Goal: Complete application form

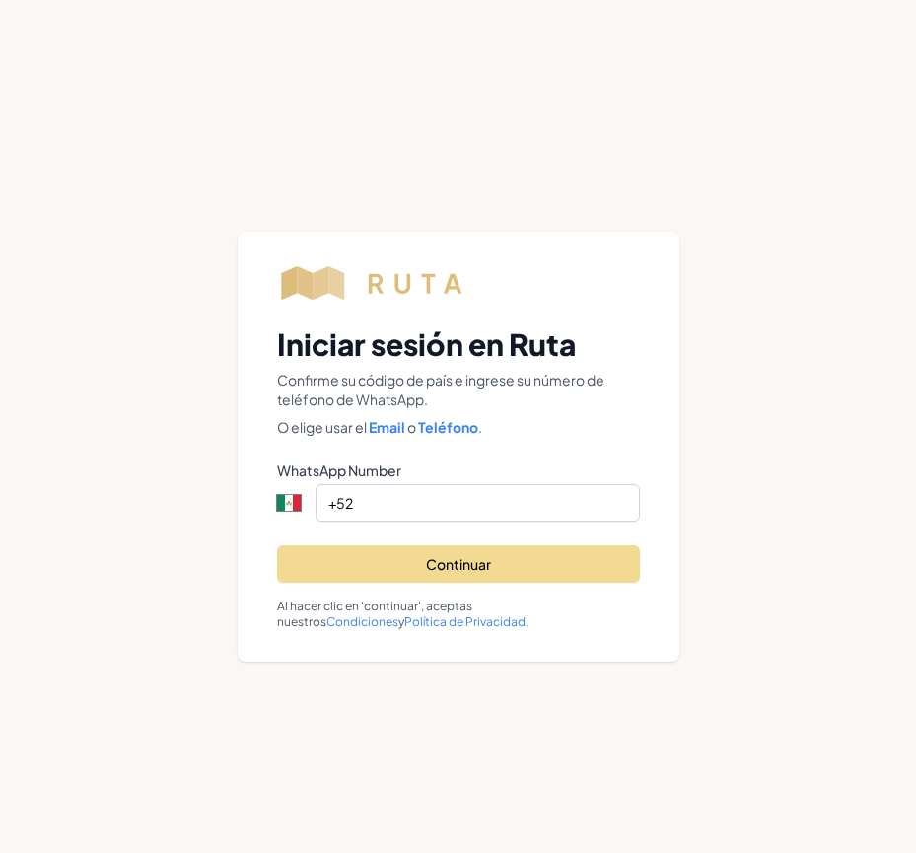
select select "MX"
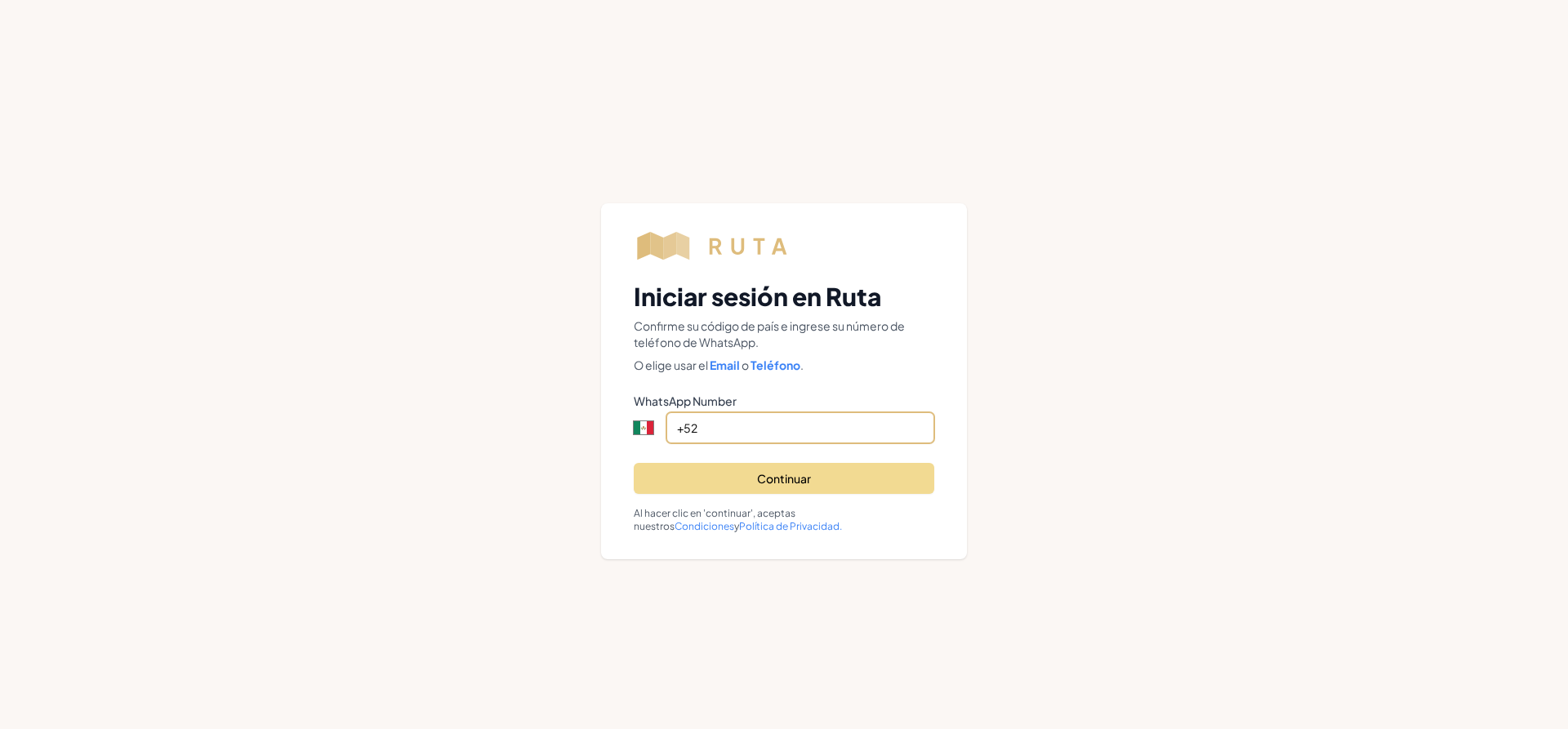
click at [747, 418] on input "+52" at bounding box center [801, 427] width 268 height 31
type input "[PHONE_NUMBER]"
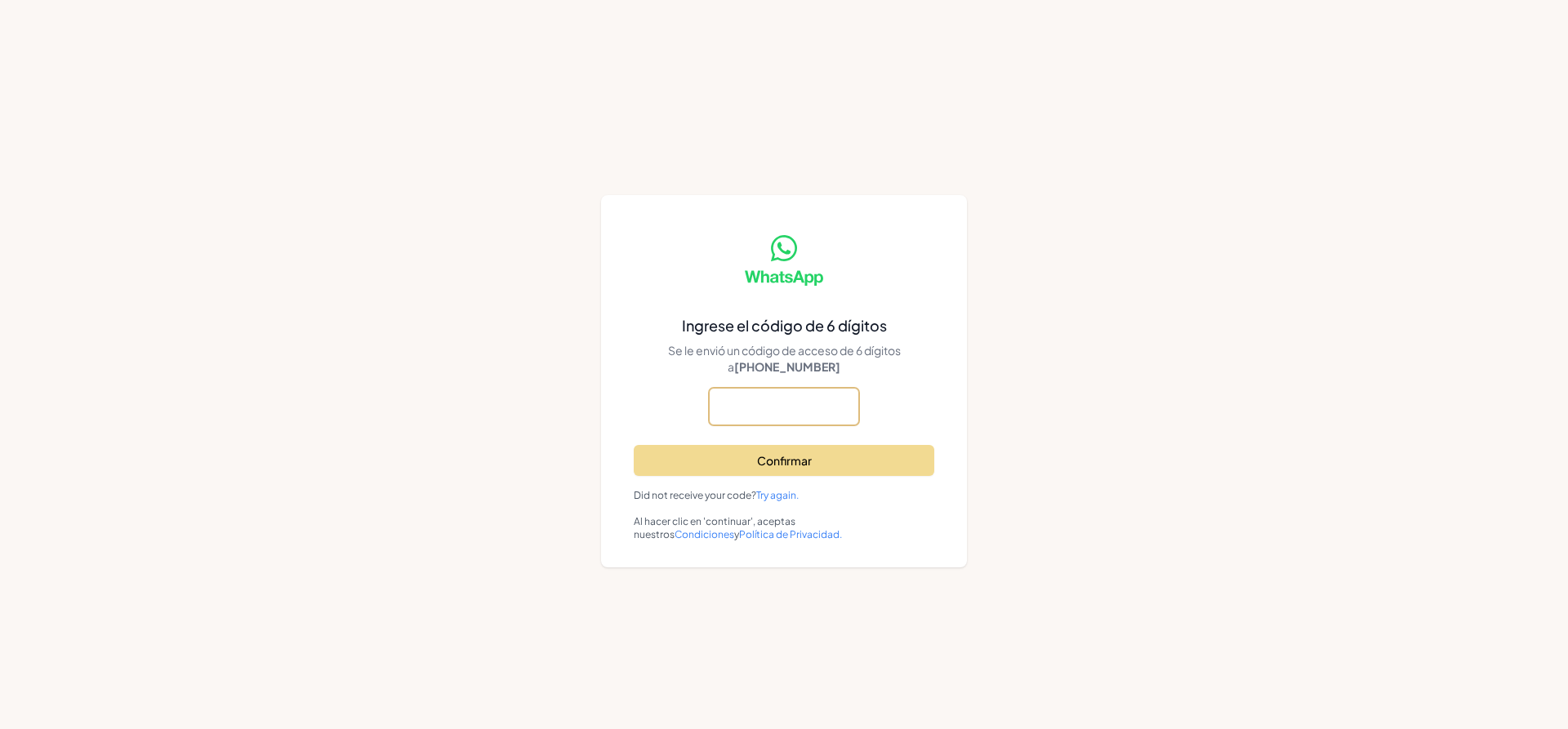
click at [0, 0] on input "text" at bounding box center [0, 0] width 0 height 0
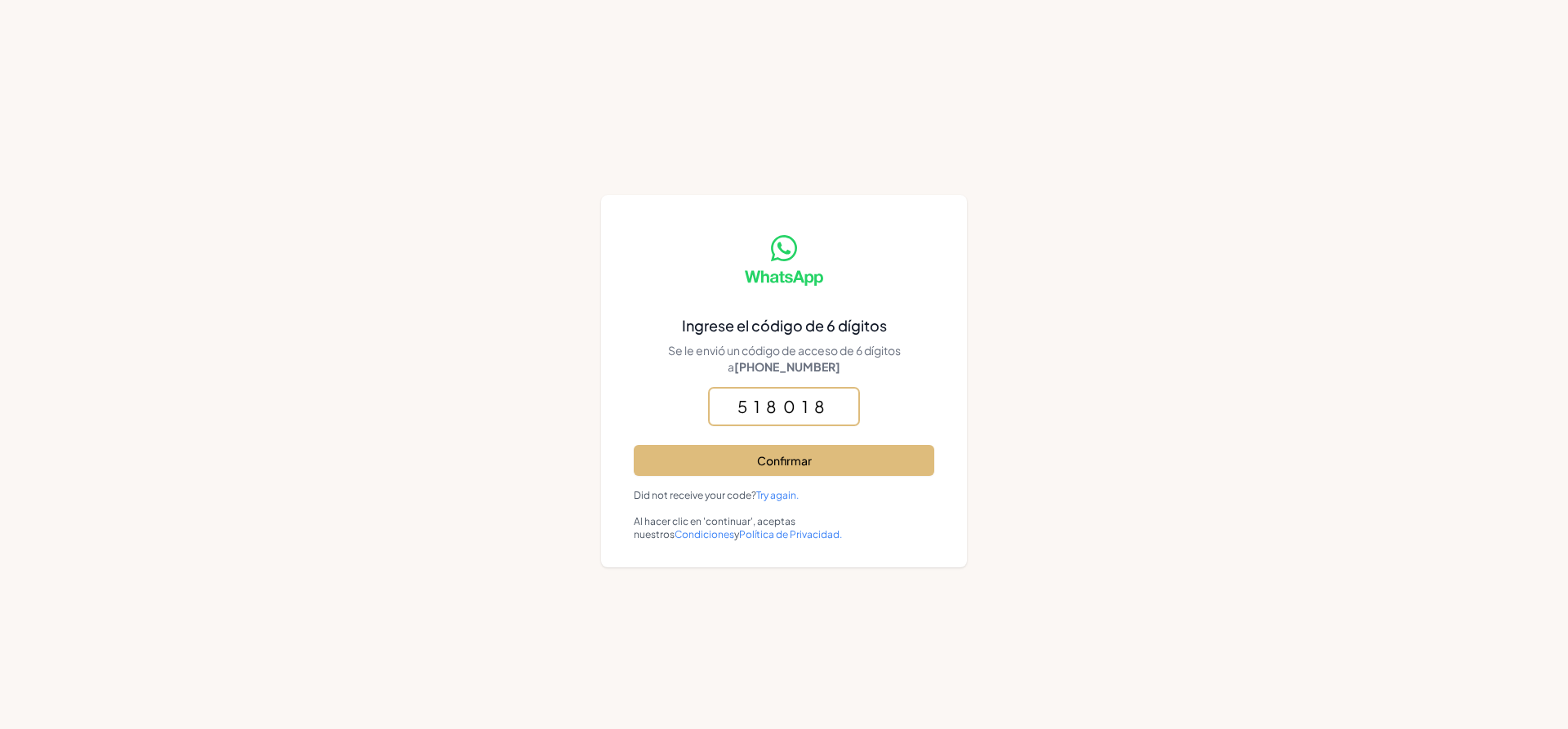
type input "518018"
click at [758, 460] on button "Confirmar" at bounding box center [783, 460] width 301 height 31
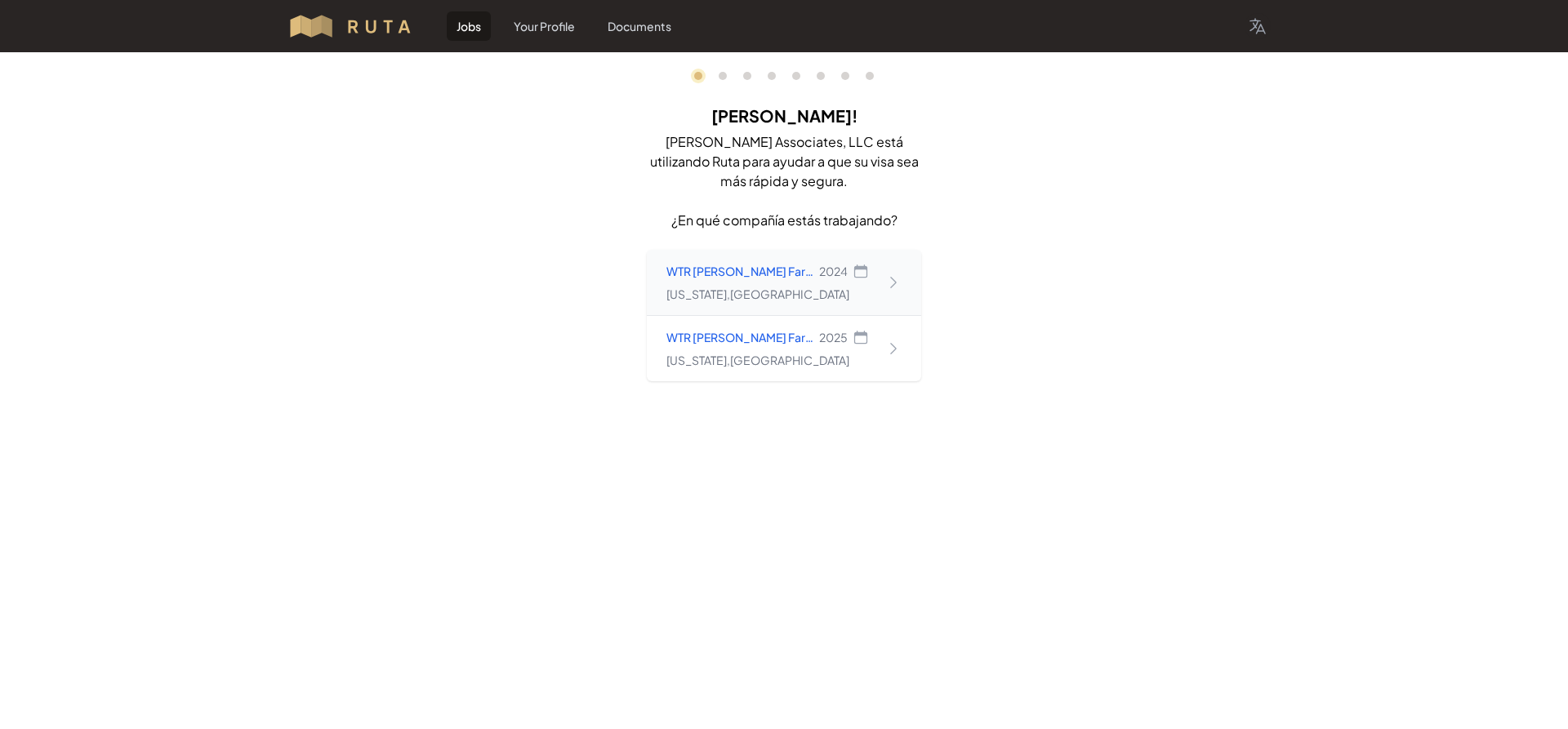
click at [758, 295] on div "WTR [PERSON_NAME] Farms Partnership 2024 [US_STATE] , [GEOGRAPHIC_DATA]" at bounding box center [783, 282] width 274 height 65
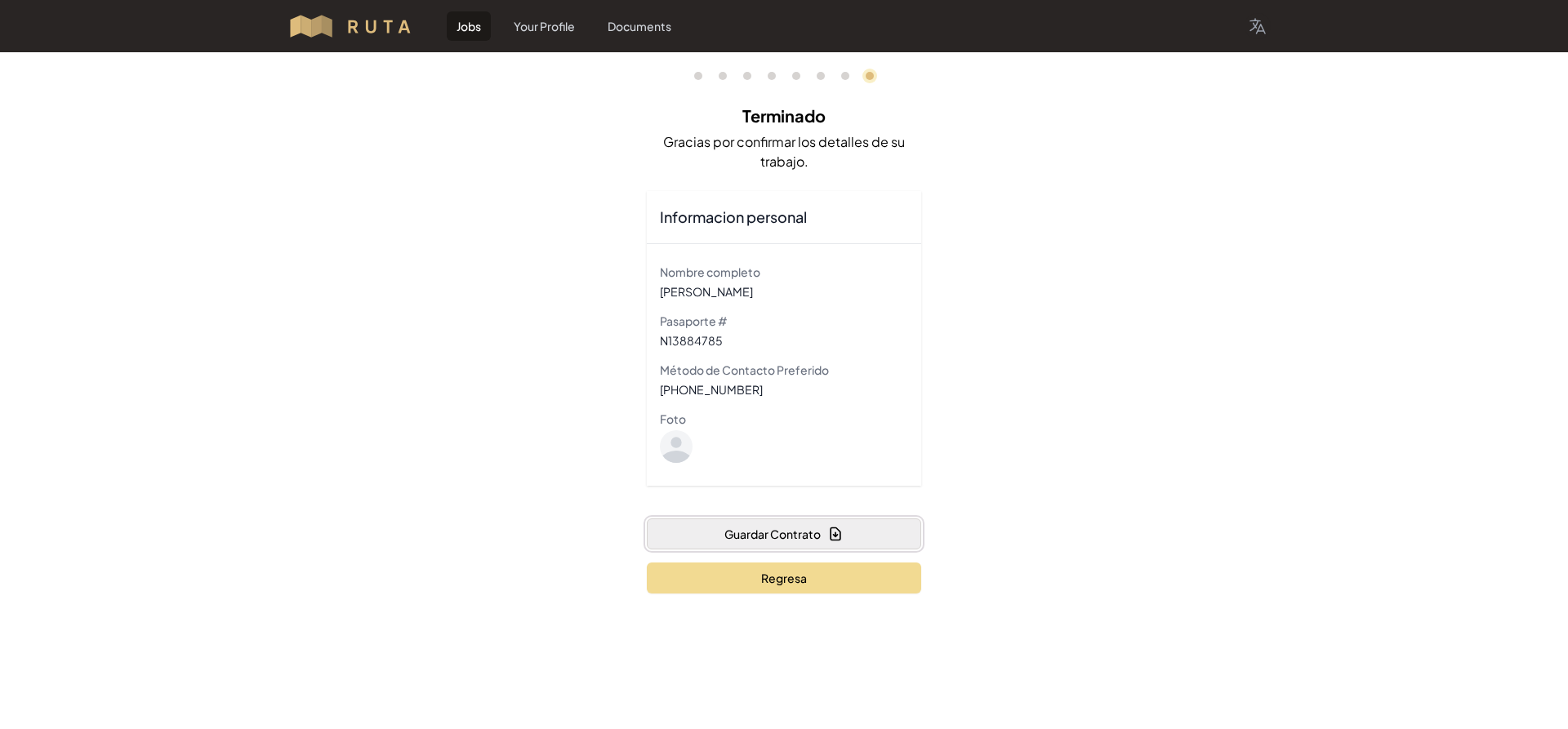
click at [758, 529] on button "Guardar Contrato" at bounding box center [783, 533] width 274 height 31
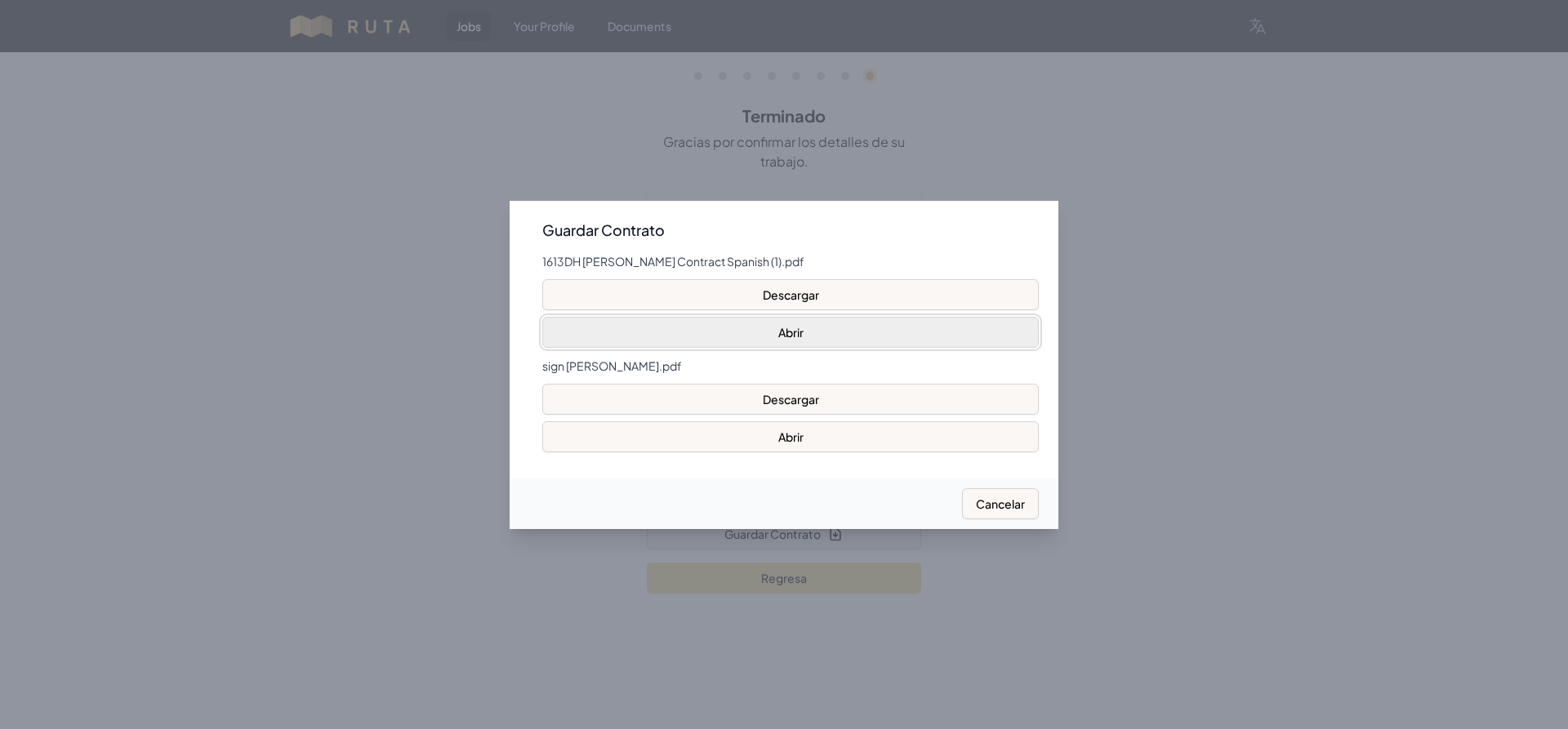
click at [758, 337] on button "Abrir" at bounding box center [791, 332] width 497 height 31
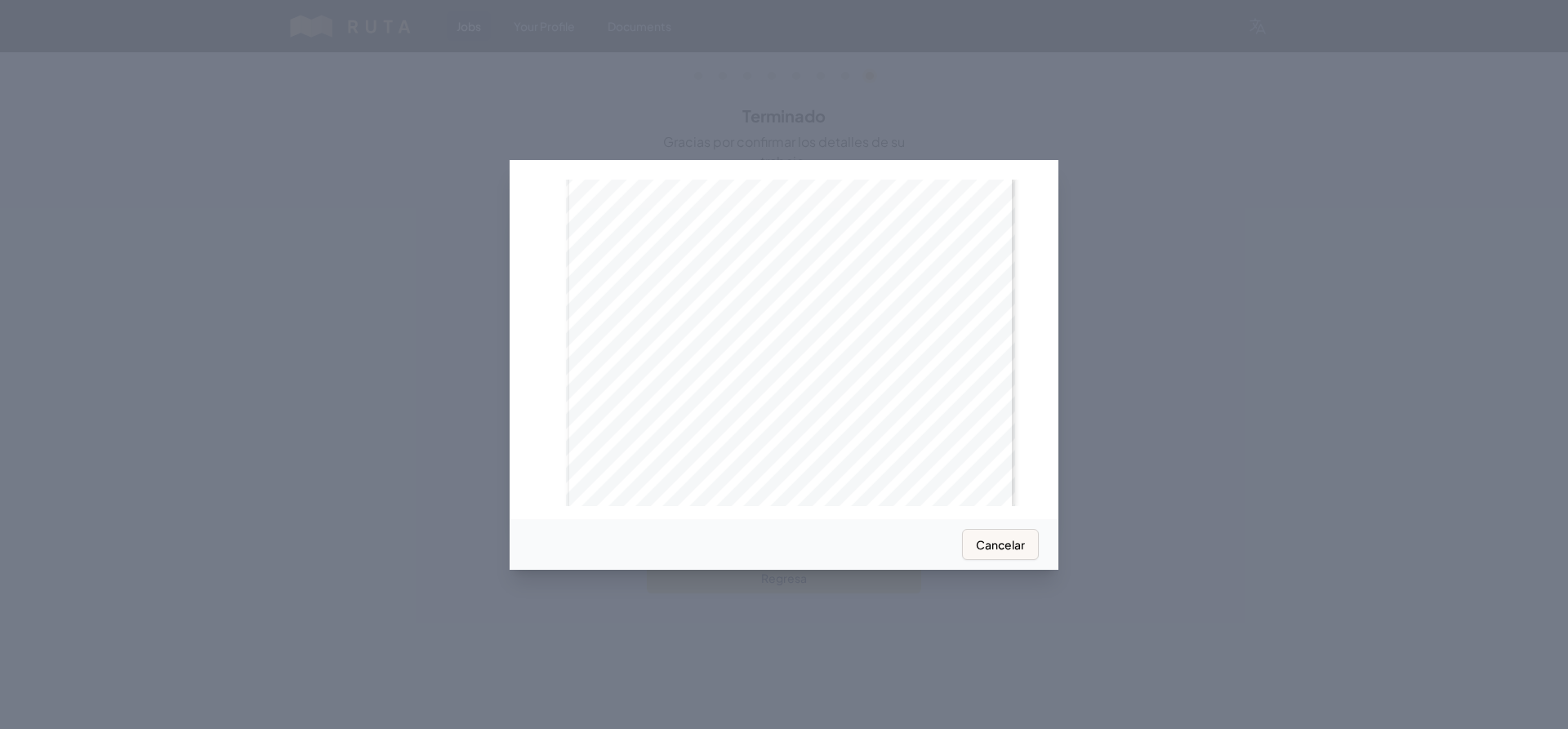
scroll to position [857, 0]
click at [758, 545] on button "Cancelar" at bounding box center [1000, 544] width 77 height 31
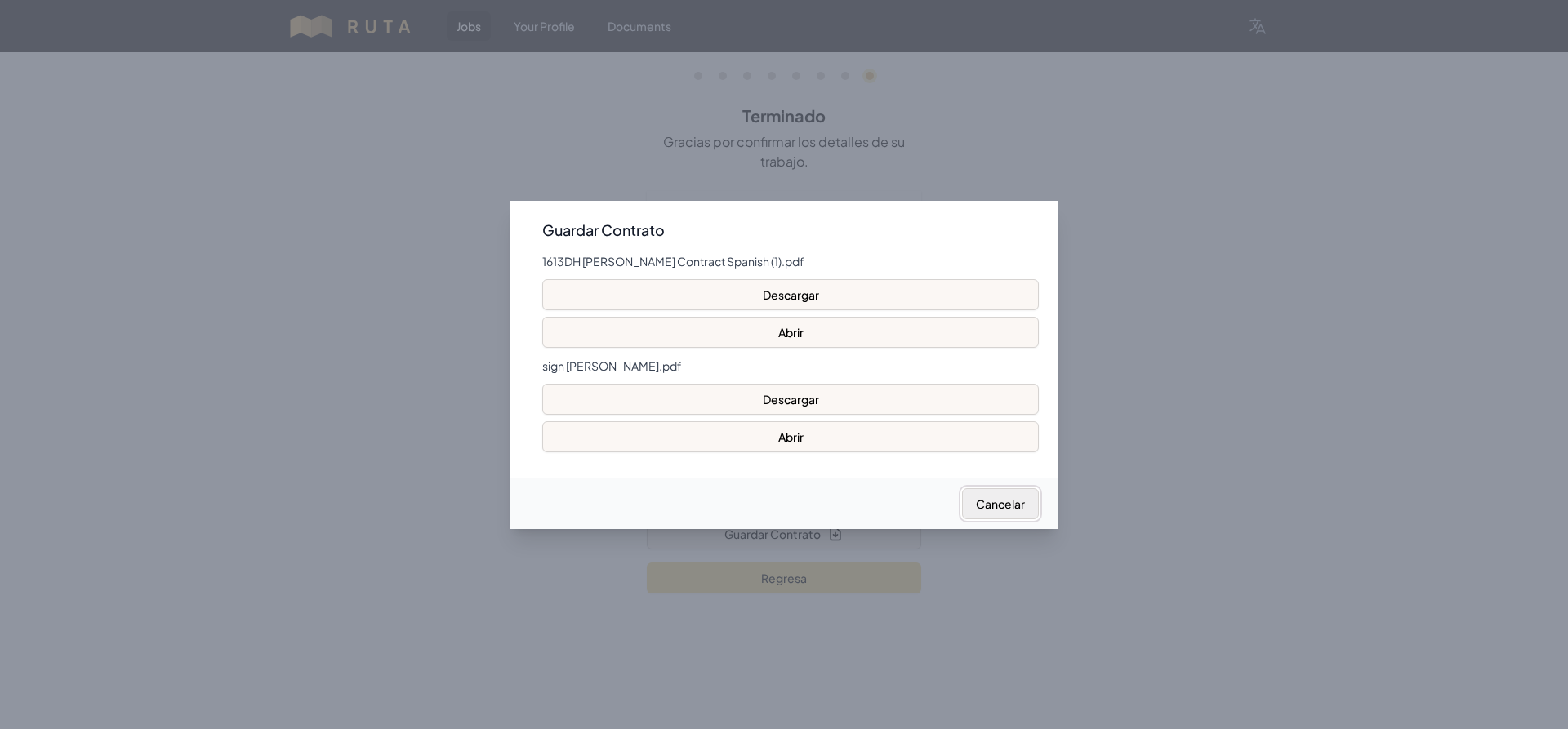
click at [758, 497] on button "Cancelar" at bounding box center [1000, 503] width 77 height 31
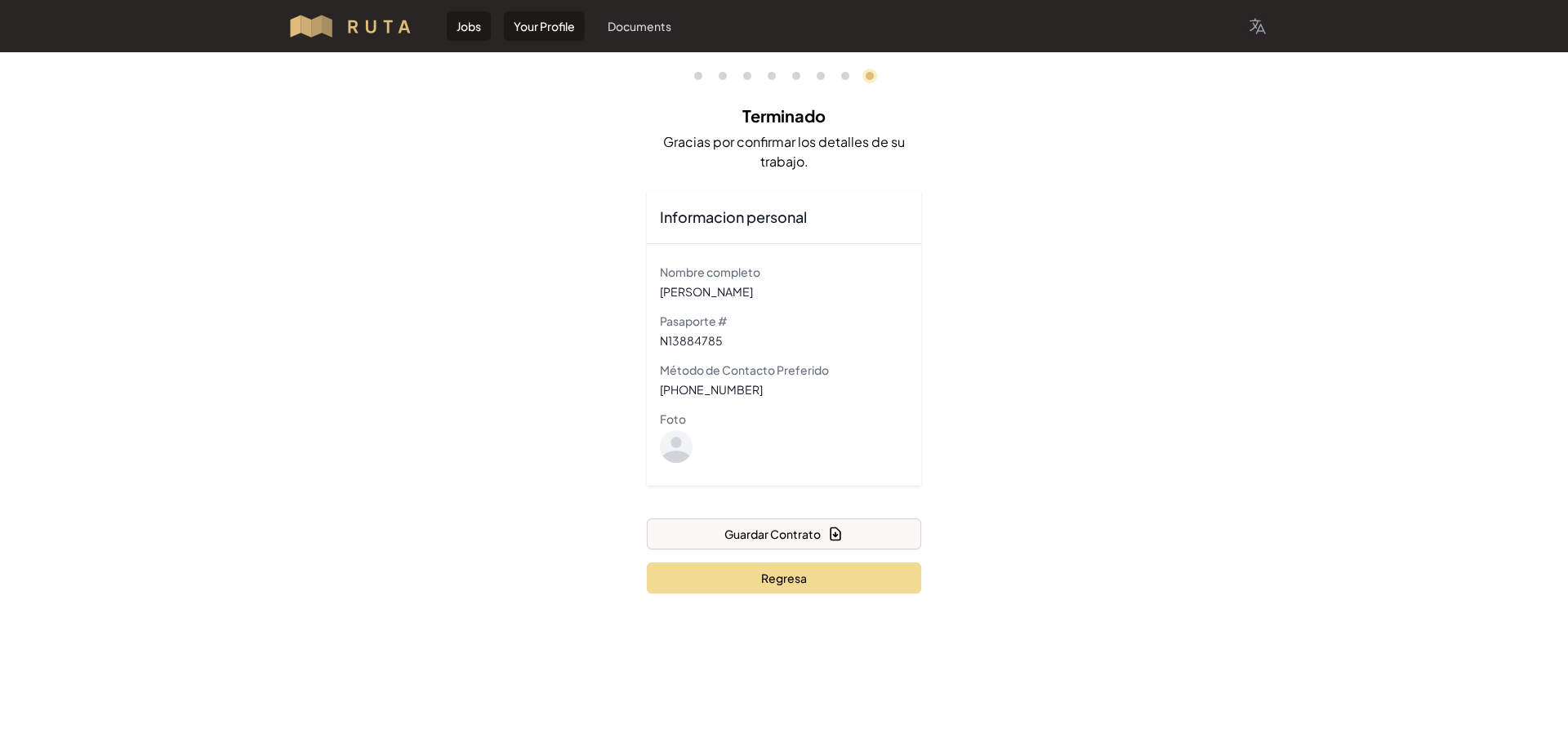
click at [512, 30] on link "Your Profile" at bounding box center [545, 26] width 81 height 30
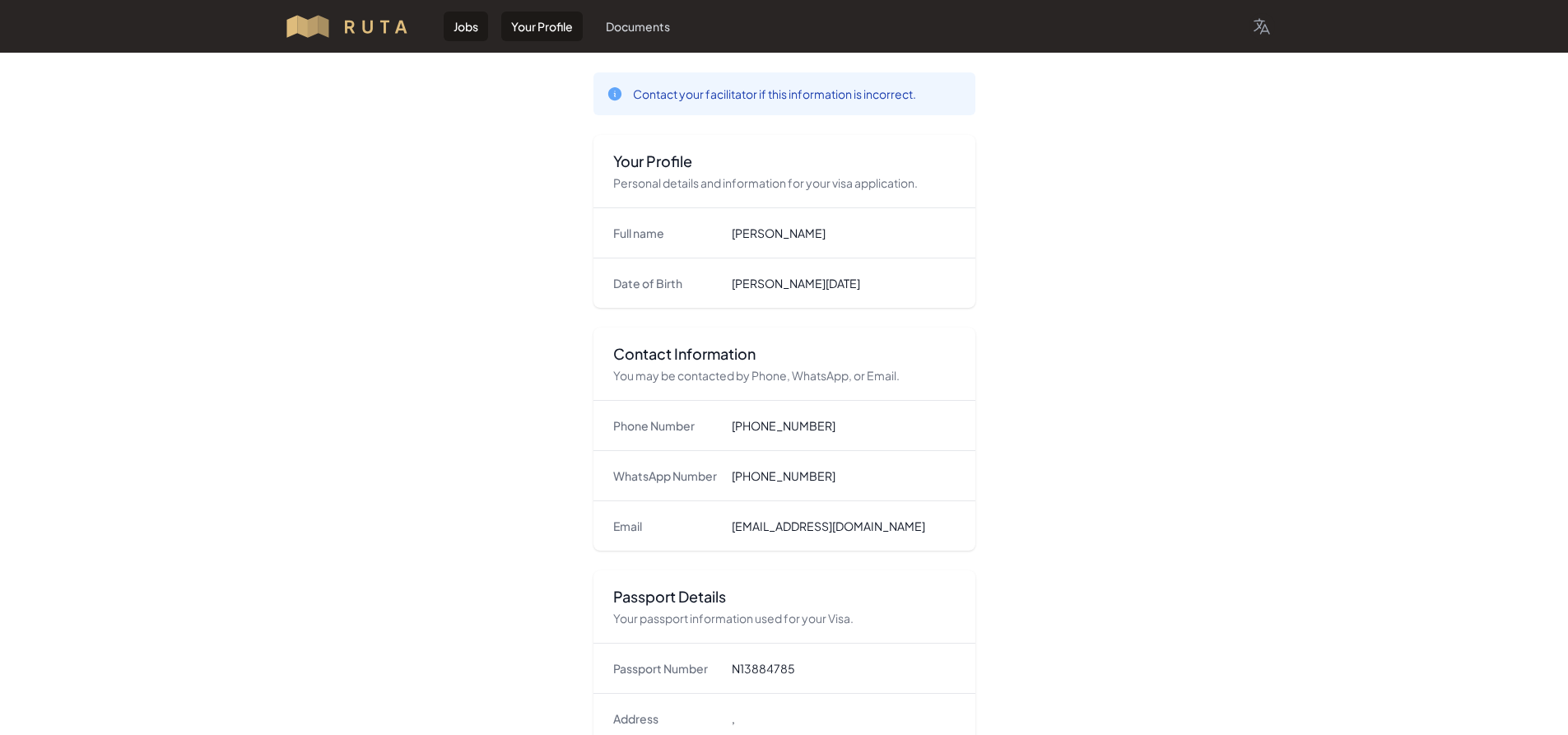
click at [471, 23] on link "Jobs" at bounding box center [466, 27] width 44 height 30
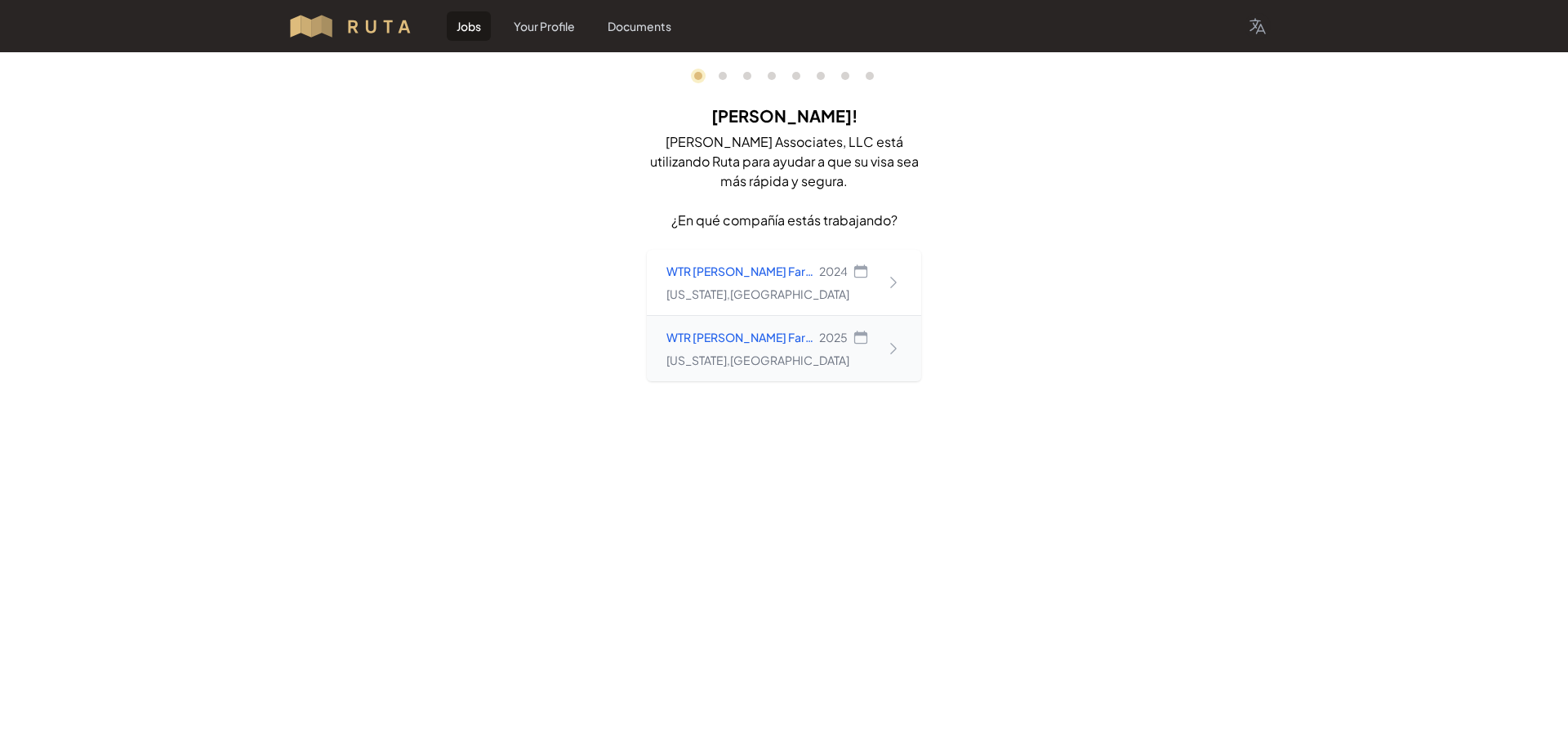
click at [758, 343] on p "WTR [PERSON_NAME] Farms Partnership" at bounding box center [741, 337] width 149 height 17
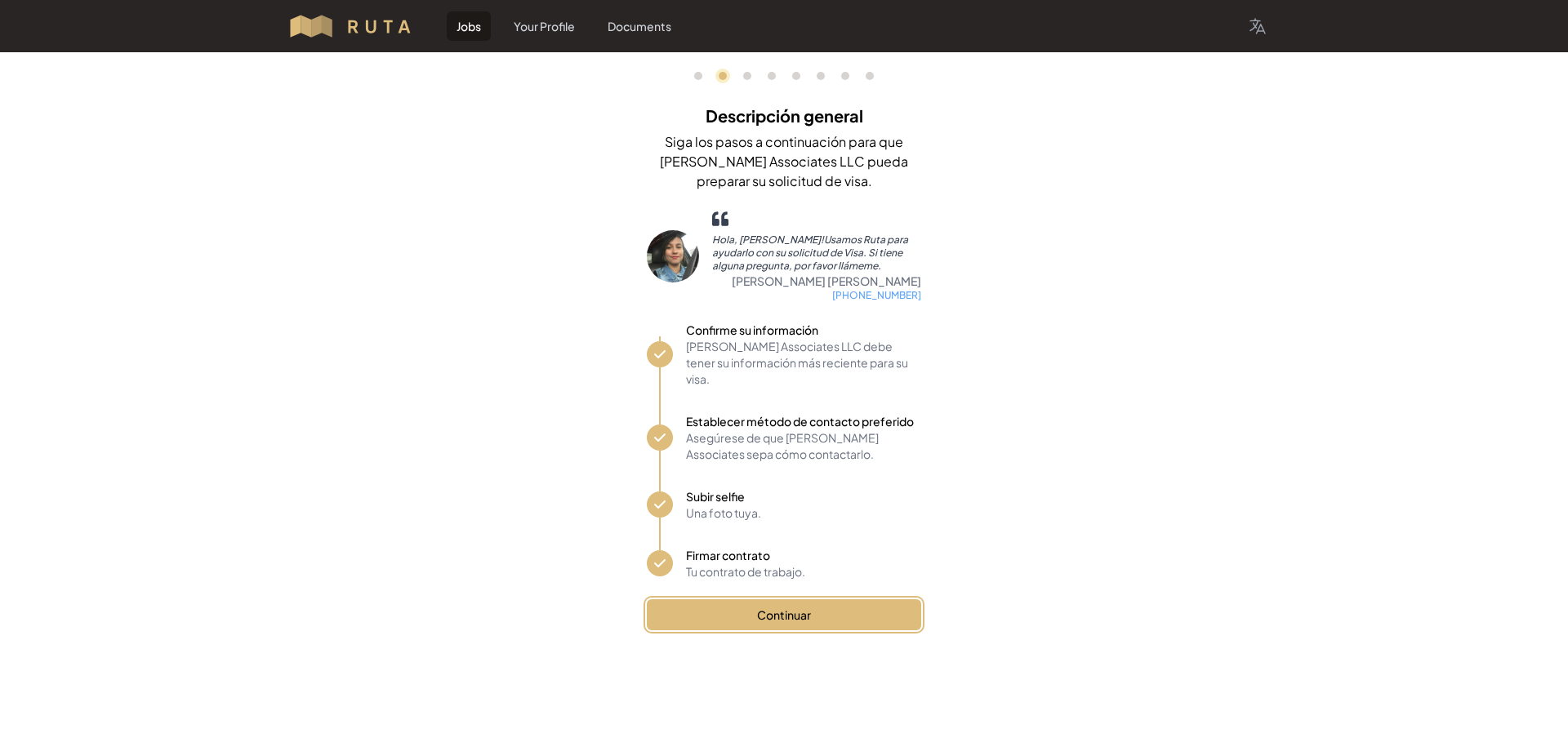
click at [758, 599] on button "Continuar" at bounding box center [783, 614] width 274 height 31
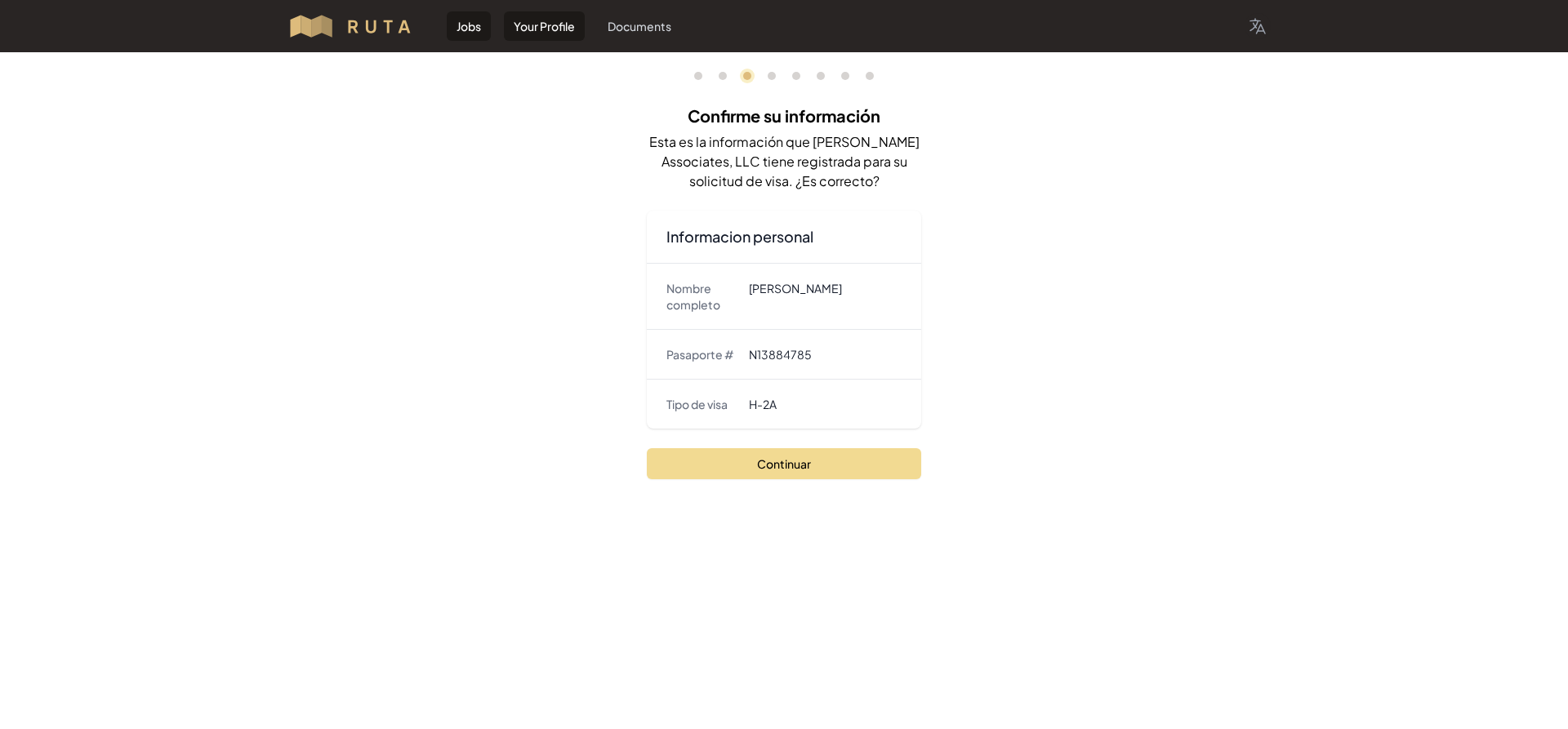
click at [552, 36] on link "Your Profile" at bounding box center [545, 26] width 81 height 30
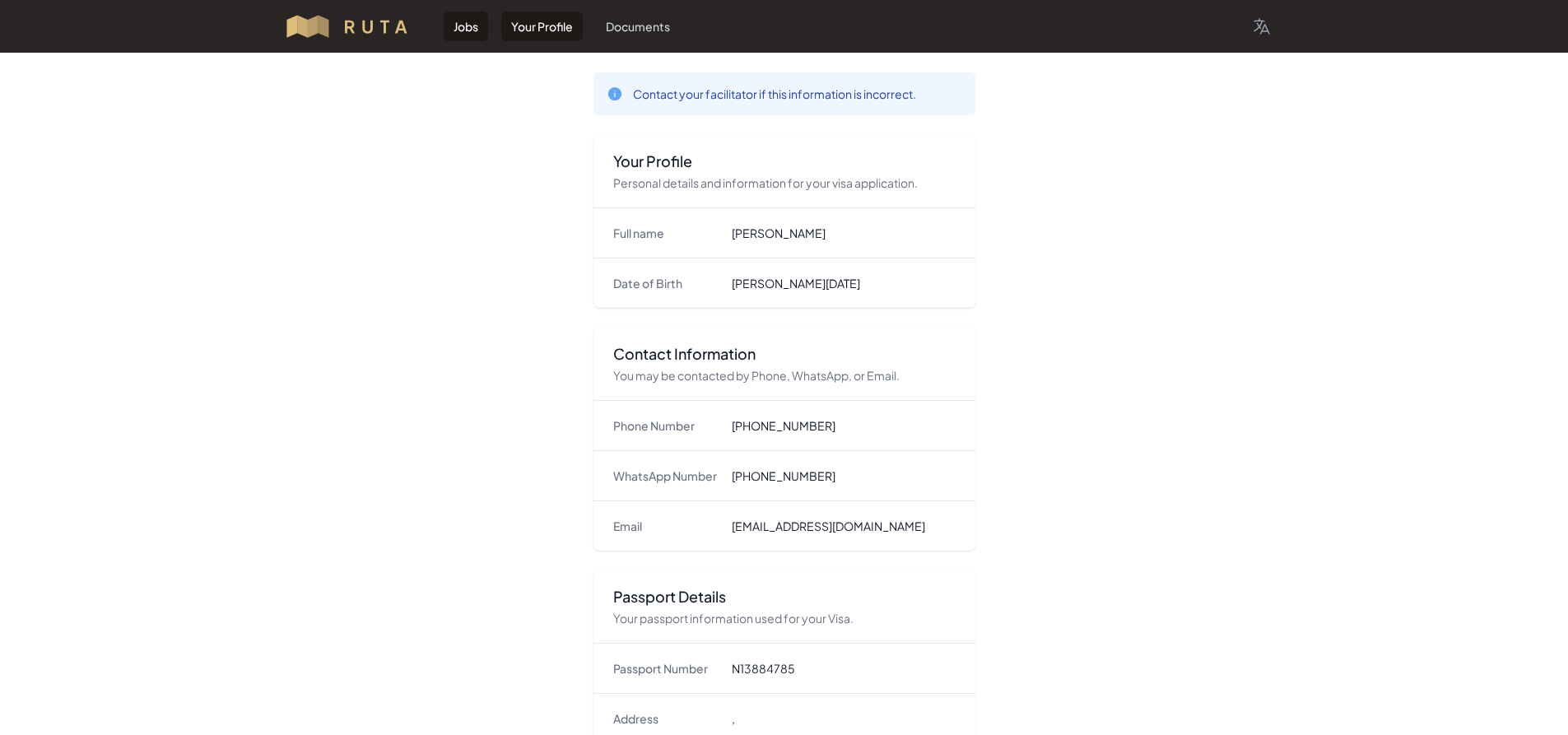
click at [472, 35] on link "Jobs" at bounding box center [466, 27] width 44 height 30
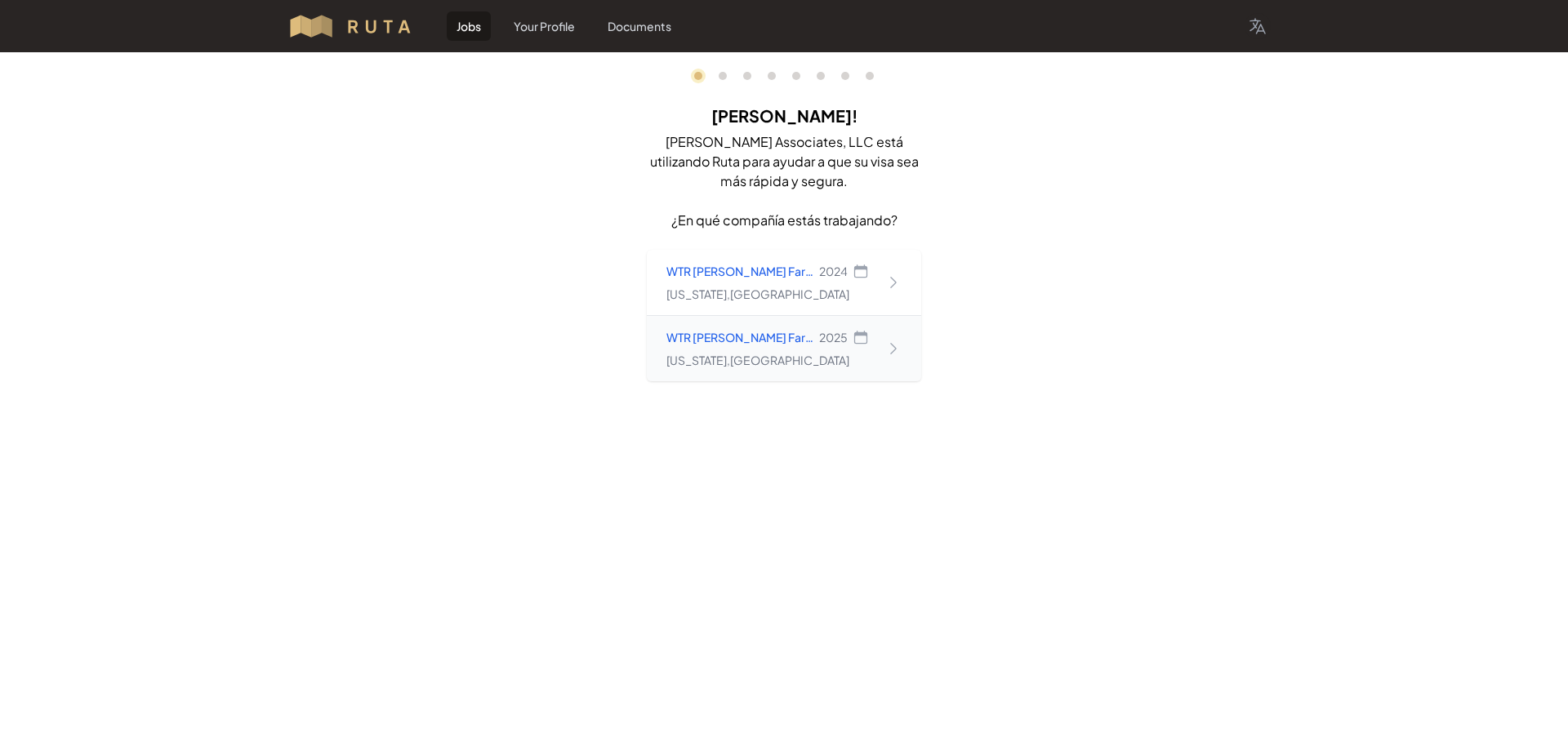
click at [758, 349] on div "WTR [PERSON_NAME] Farms Partnership 2025 [US_STATE] , [GEOGRAPHIC_DATA]" at bounding box center [767, 348] width 203 height 39
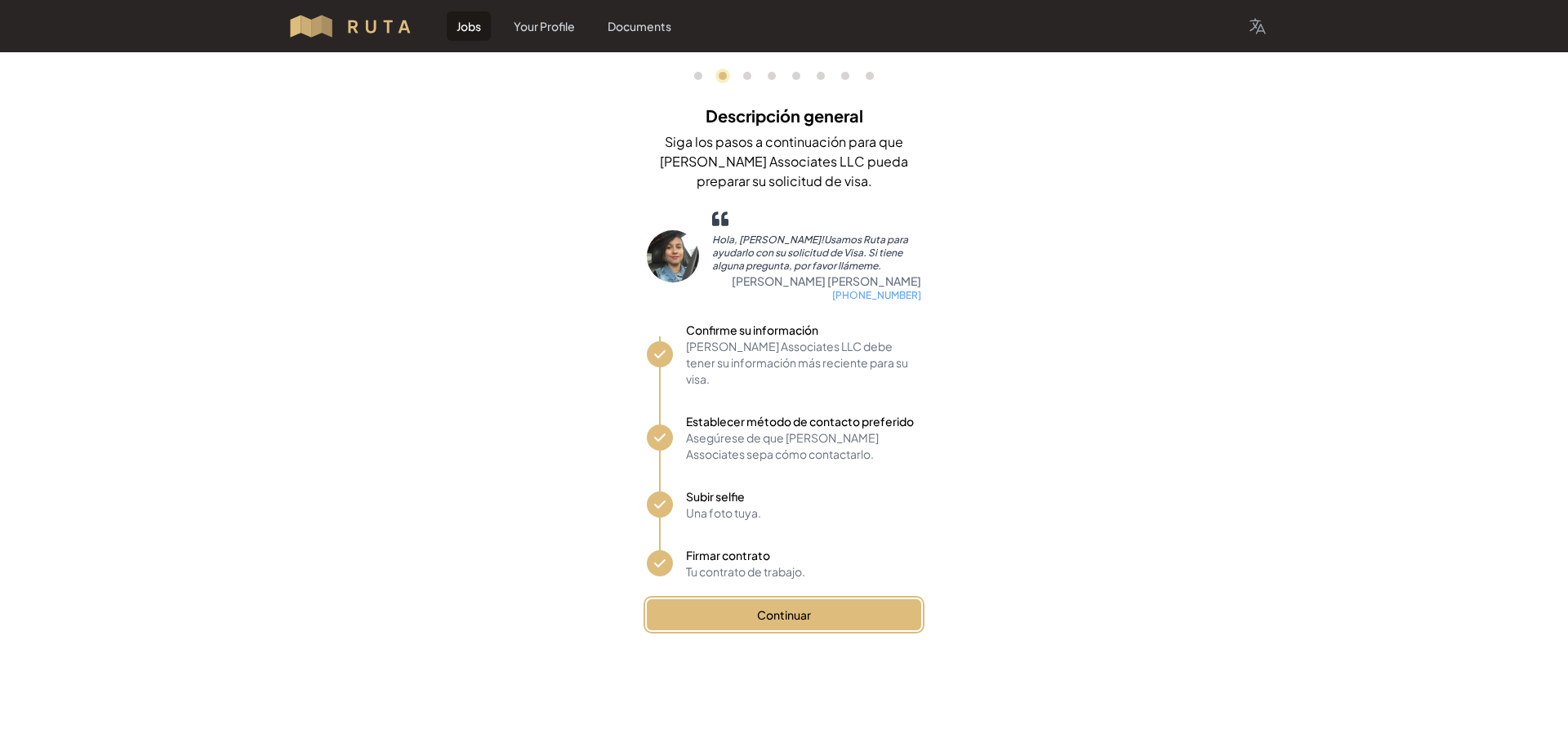
click at [758, 602] on button "Continuar" at bounding box center [783, 614] width 274 height 31
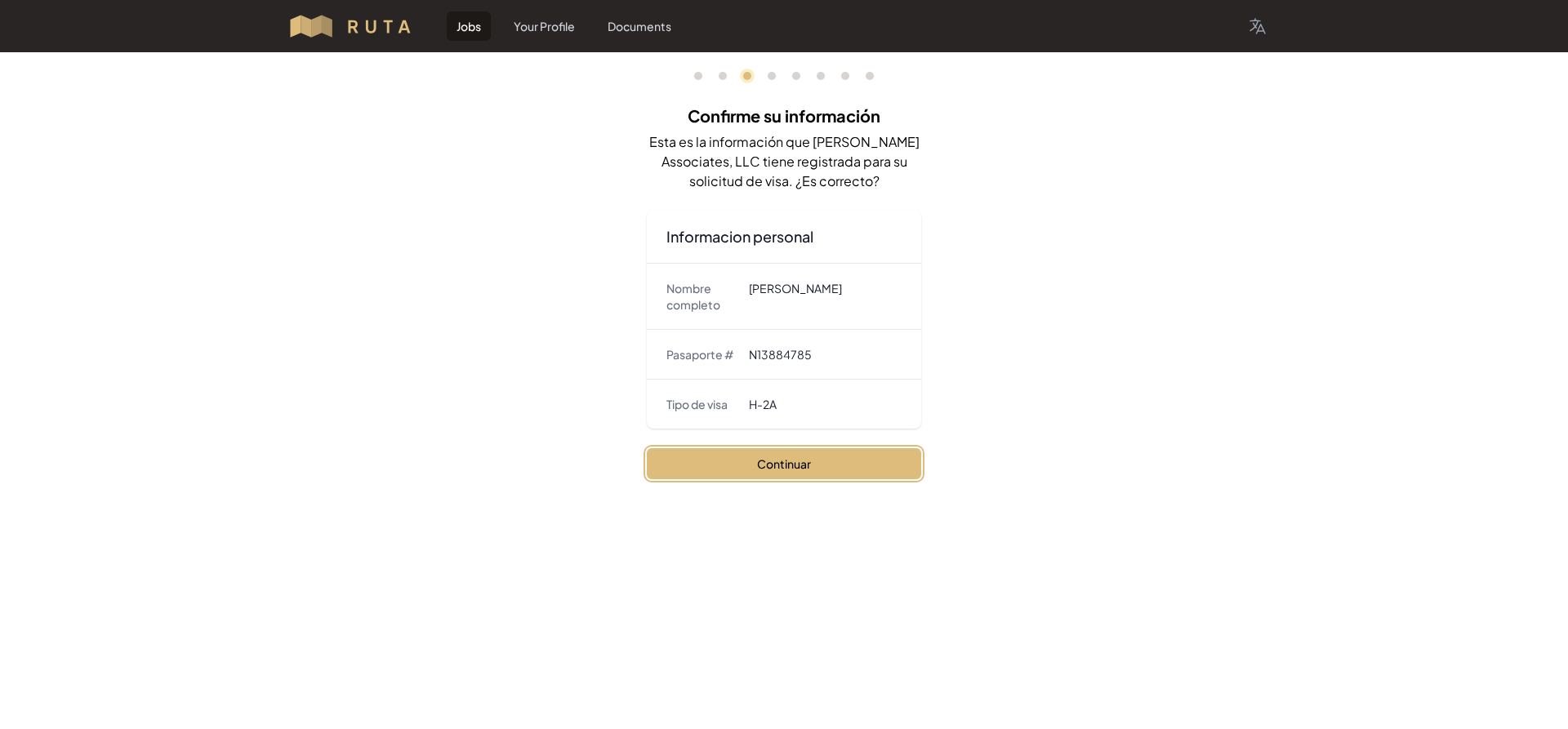
click at [758, 459] on button "Continuar" at bounding box center [783, 463] width 274 height 31
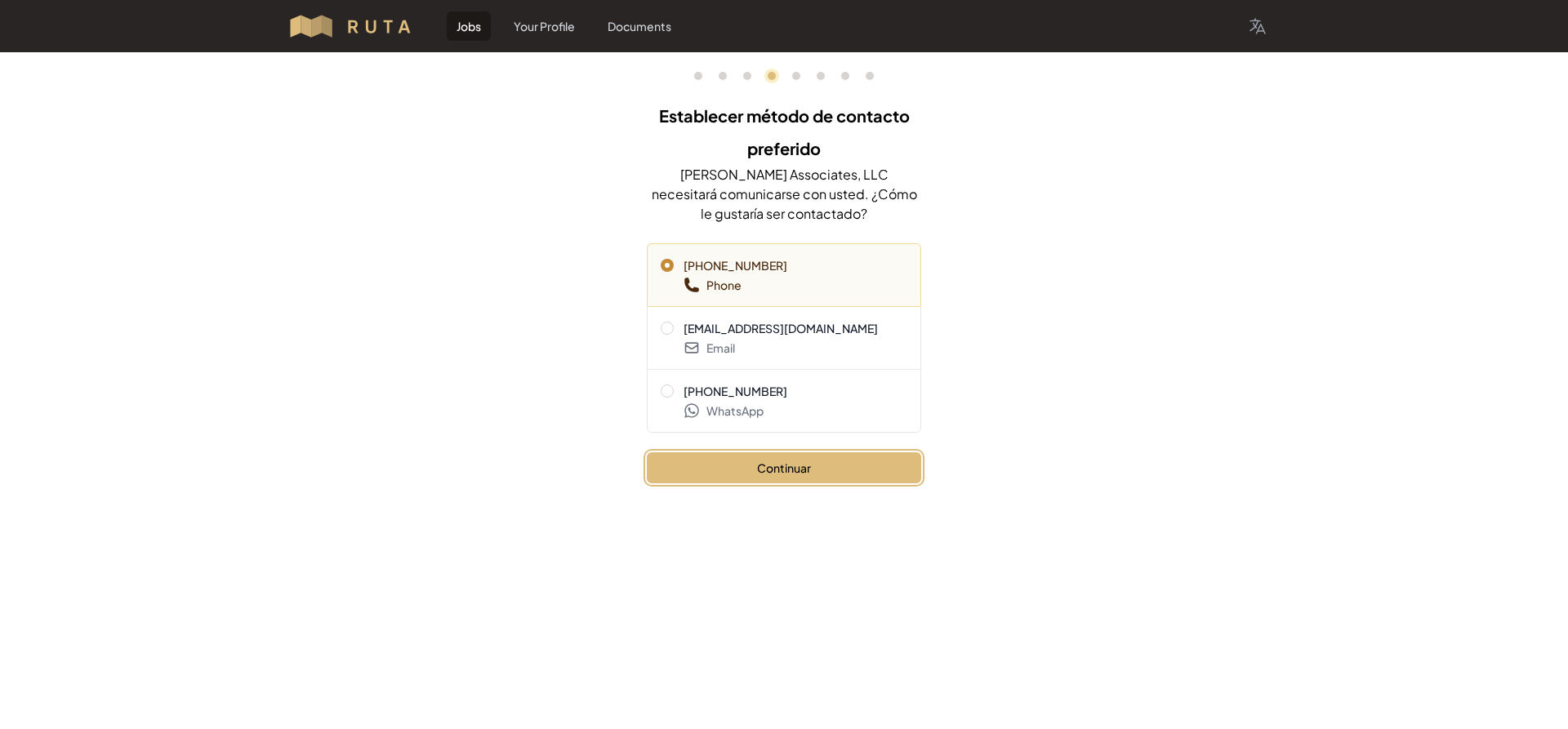
click at [752, 478] on button "Continuar" at bounding box center [783, 467] width 274 height 31
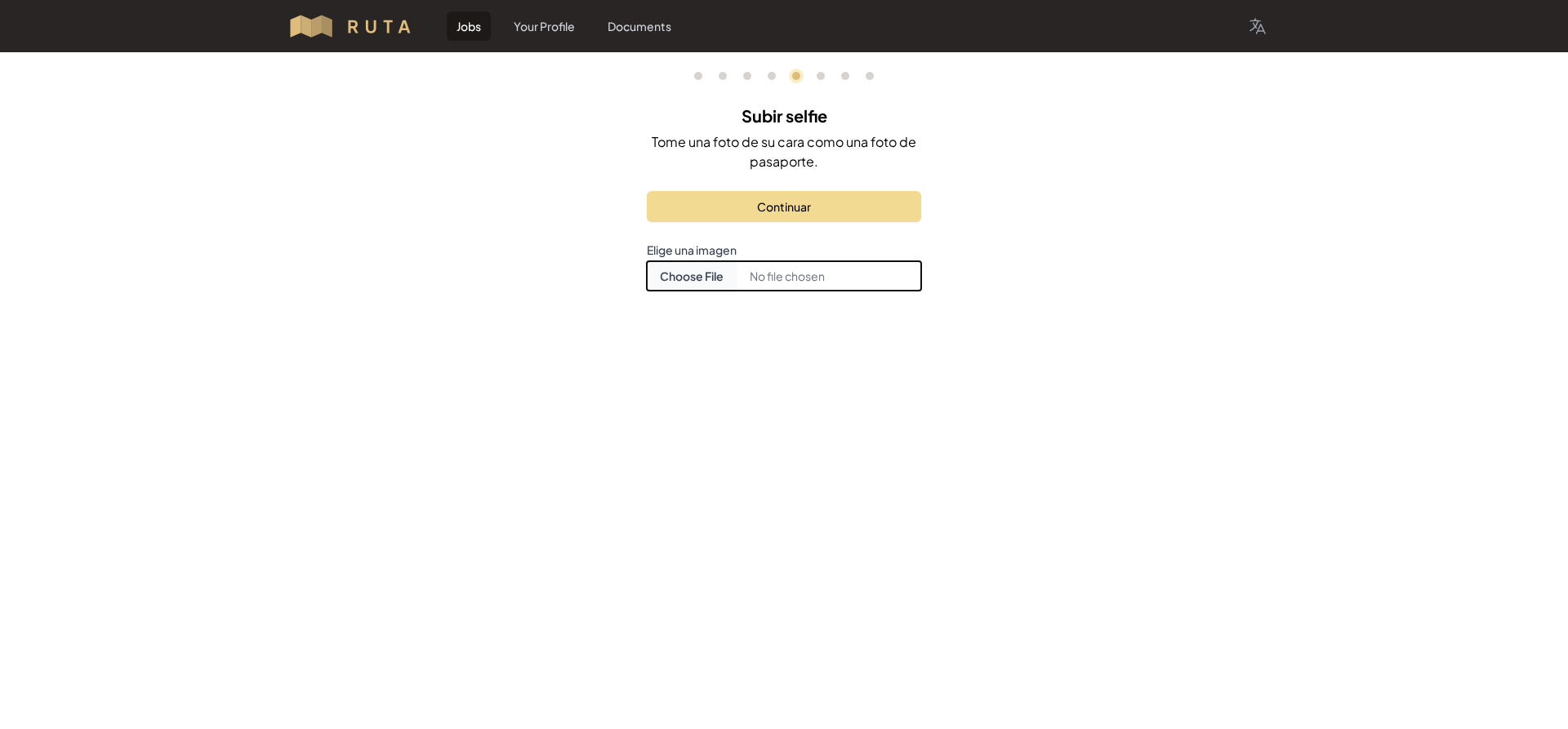
click at [681, 273] on input "Choose document photo" at bounding box center [783, 276] width 274 height 30
type input "C:\fakepath\[PERSON_NAME].jpg"
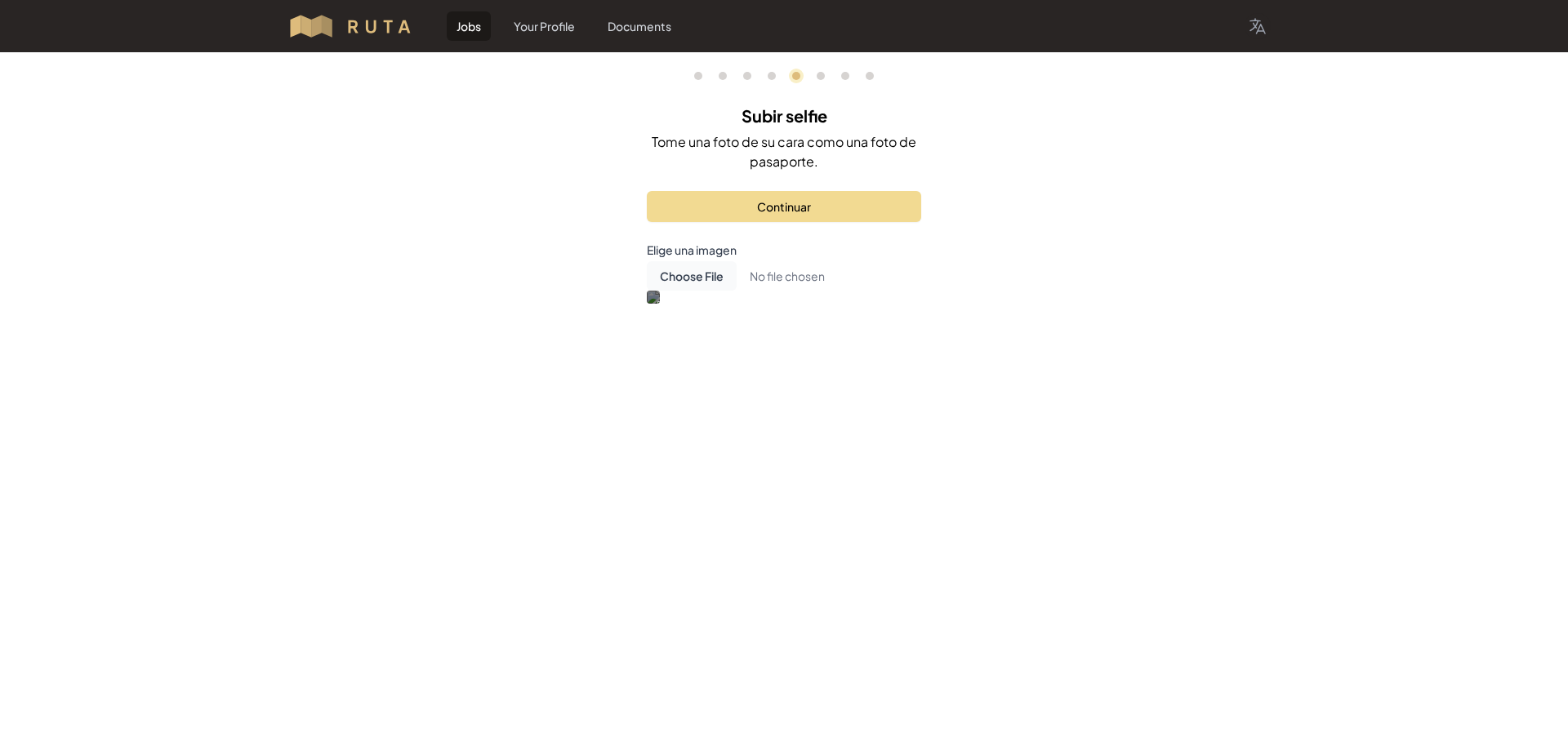
click at [758, 382] on div "0 1 3 4 5 6 7 8 Subir selfie Tome una foto de su cara como una foto de pasaport…" at bounding box center [783, 217] width 314 height 329
click at [659, 559] on div at bounding box center [782, 433] width 257 height 257
click at [758, 209] on button "Continuar" at bounding box center [783, 206] width 274 height 31
click at [758, 209] on button "Firmar contrato" at bounding box center [783, 206] width 274 height 31
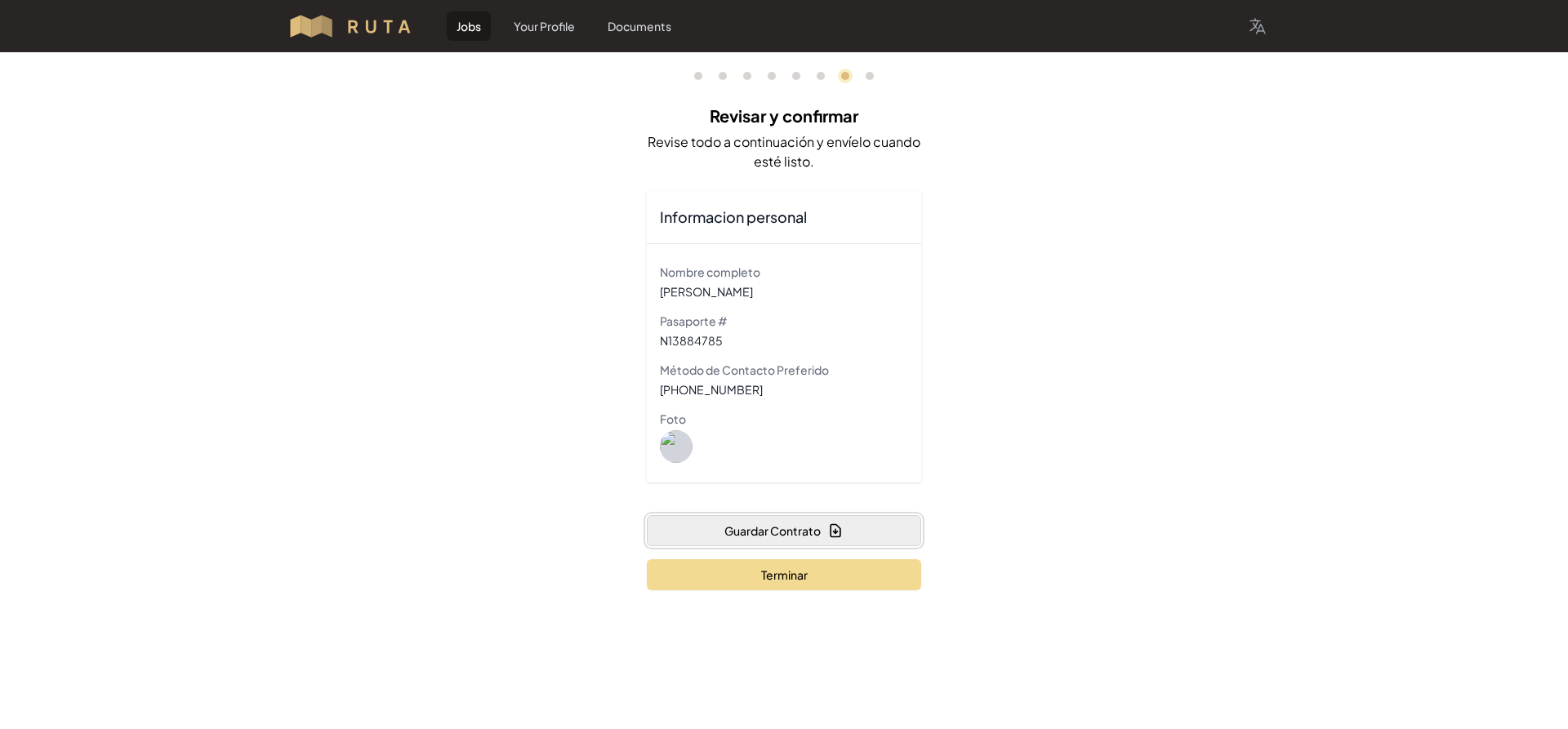
click at [733, 530] on button "Guardar Contrato" at bounding box center [783, 530] width 274 height 31
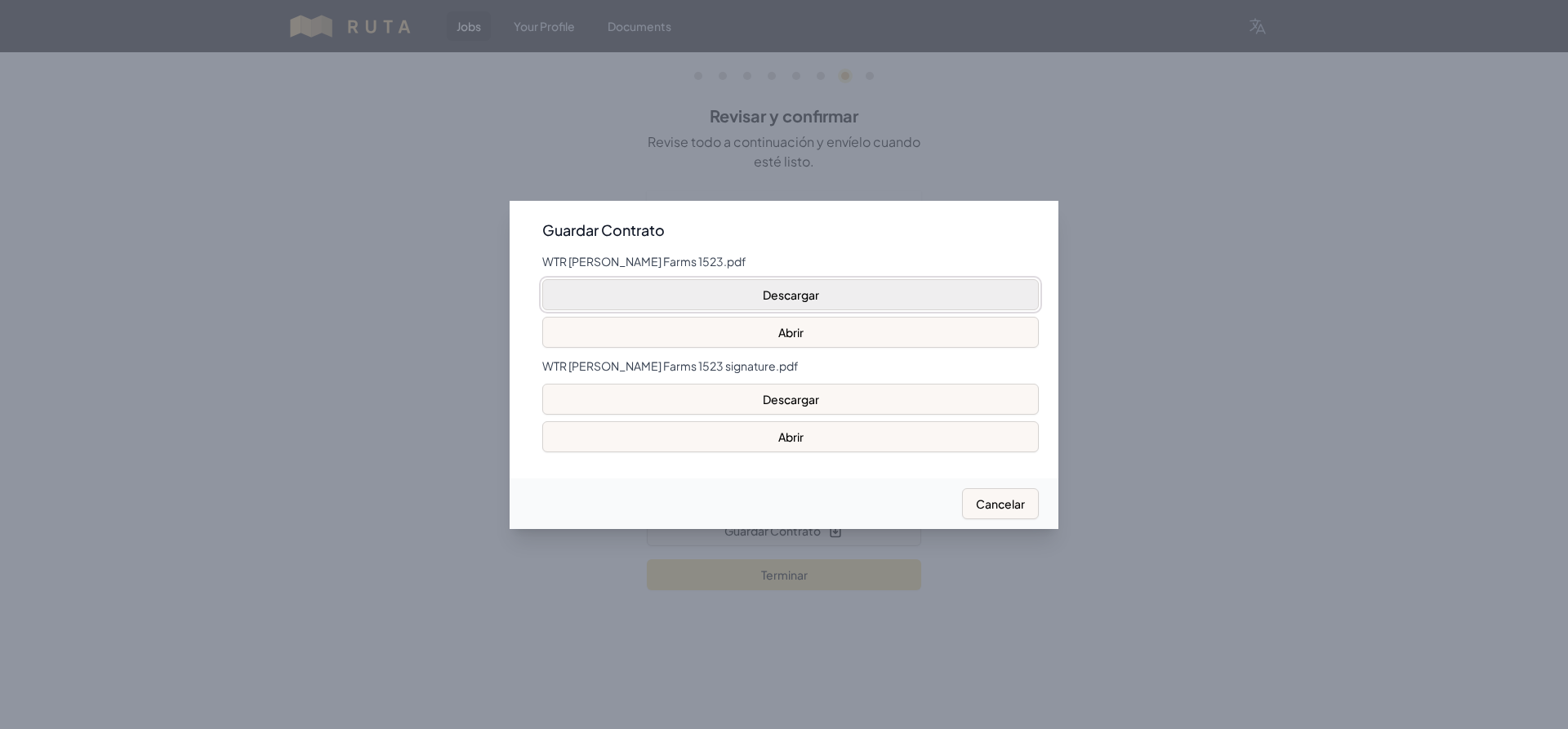
click at [758, 293] on button "Descargar" at bounding box center [791, 294] width 497 height 31
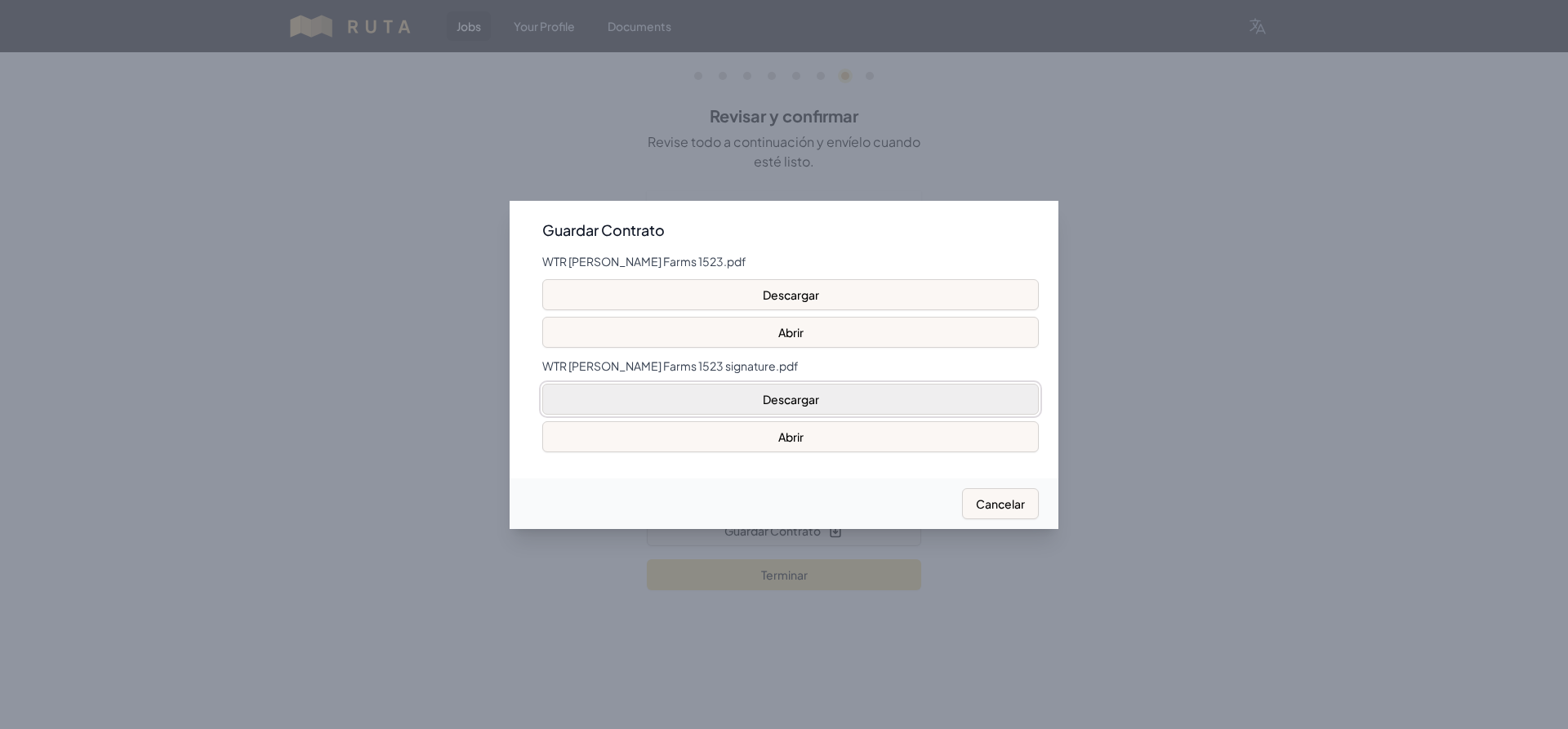
click at [758, 397] on button "Descargar" at bounding box center [791, 399] width 497 height 31
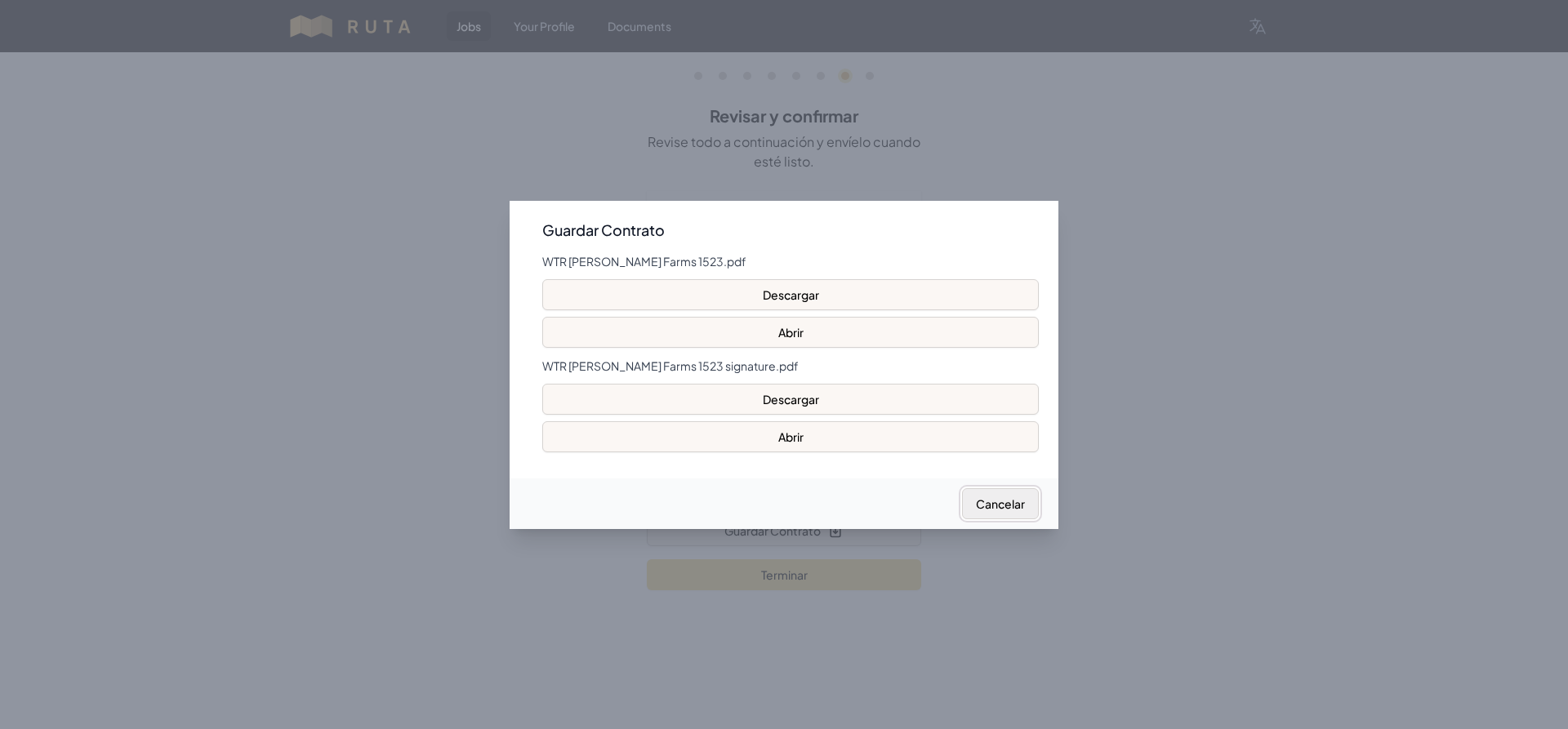
click at [758, 503] on button "Cancelar" at bounding box center [1000, 503] width 77 height 31
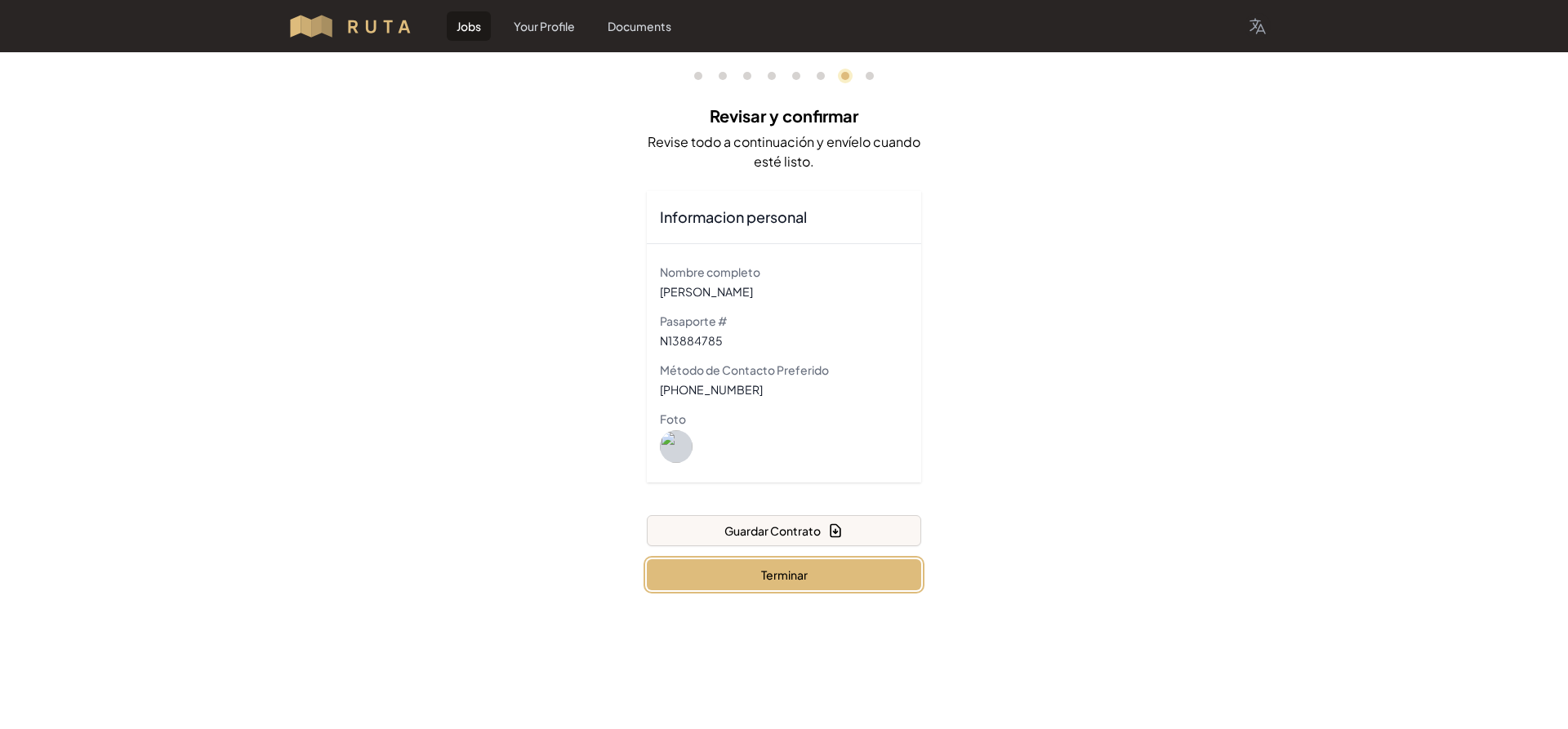
click at [758, 579] on button "Terminar" at bounding box center [783, 574] width 274 height 31
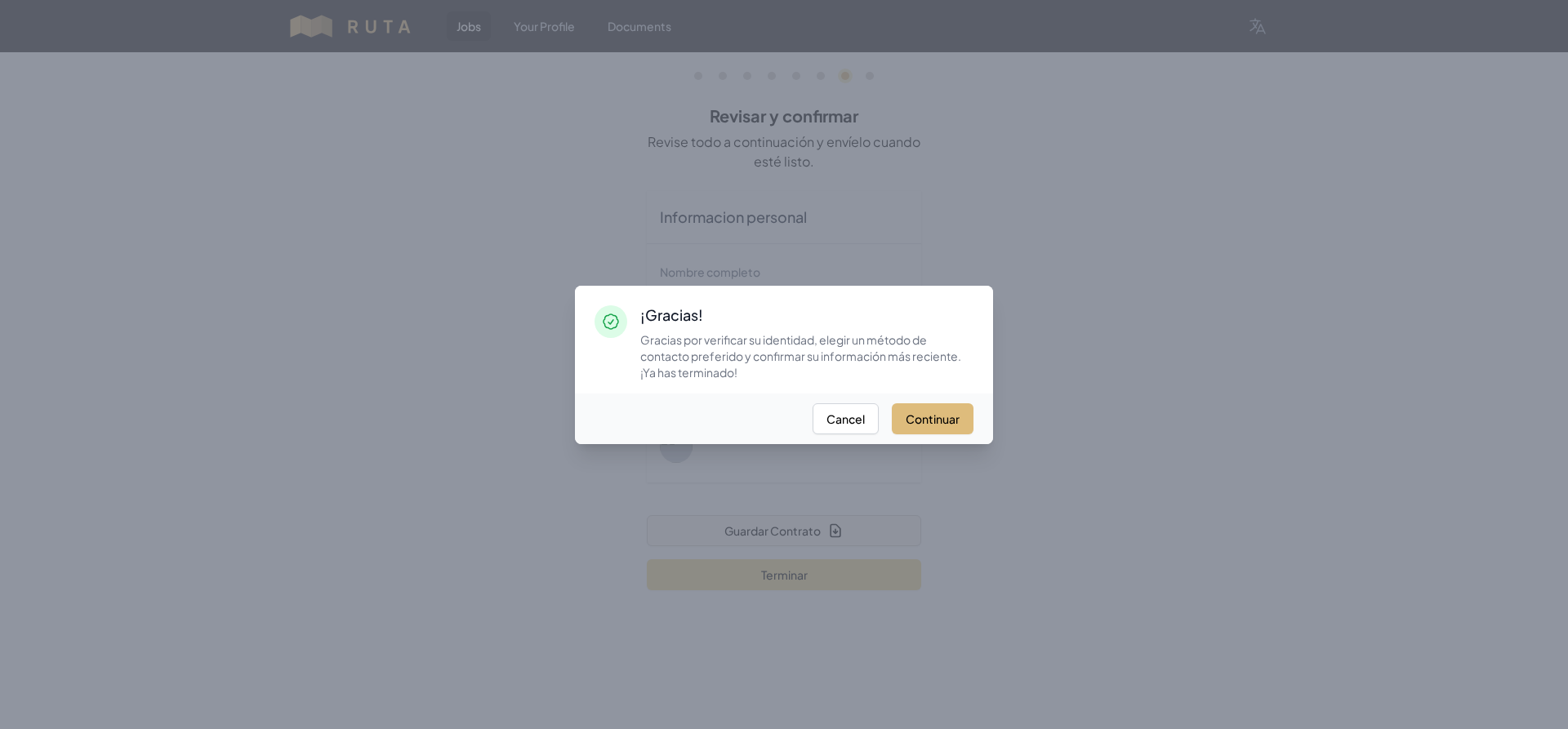
click at [758, 432] on button "Continuar" at bounding box center [932, 418] width 82 height 31
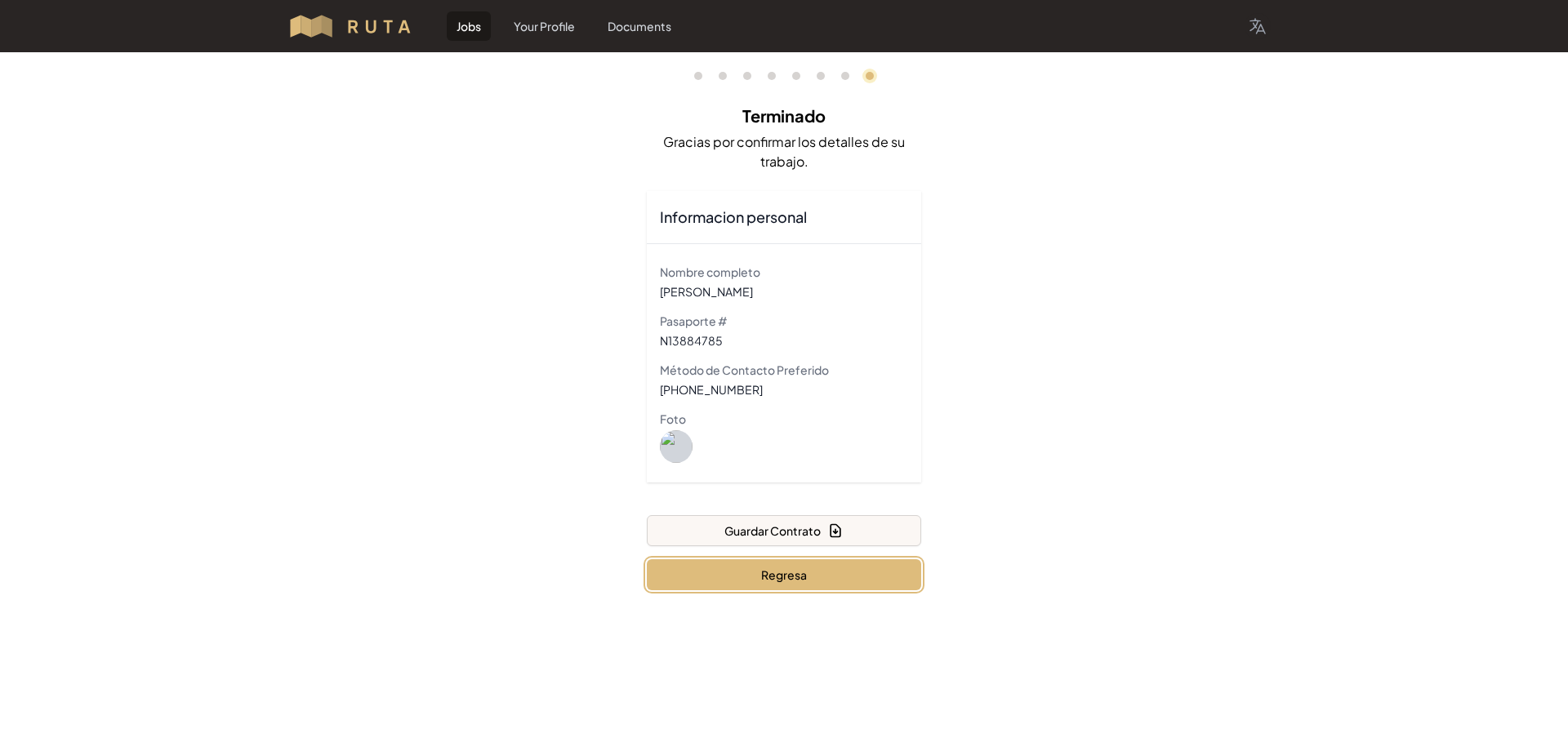
click at [758, 569] on button "Regresa" at bounding box center [783, 574] width 274 height 31
